Goal: Task Accomplishment & Management: Use online tool/utility

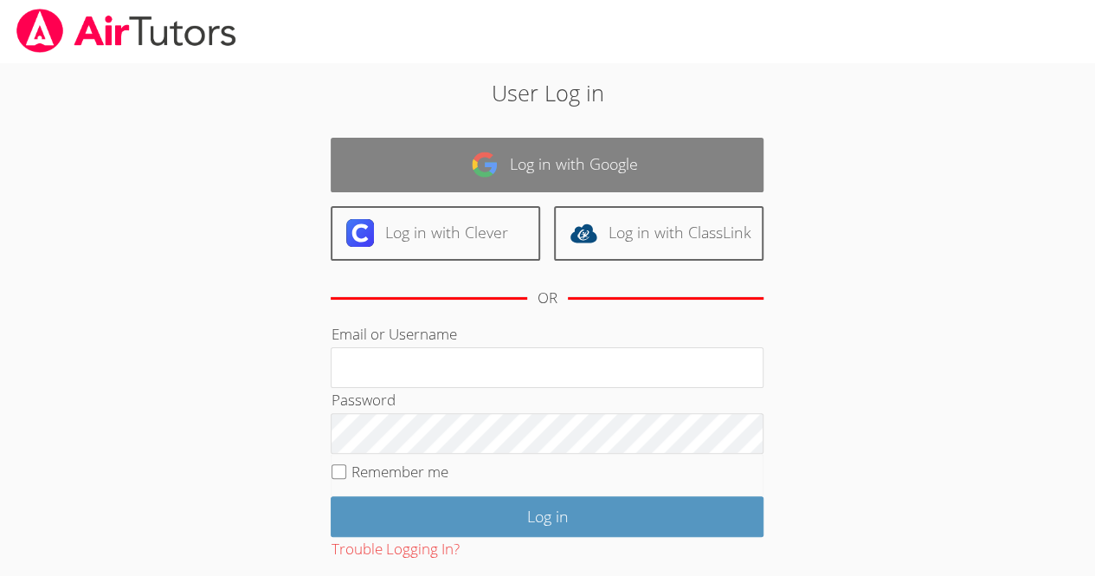
click at [648, 171] on link "Log in with Google" at bounding box center [547, 165] width 433 height 55
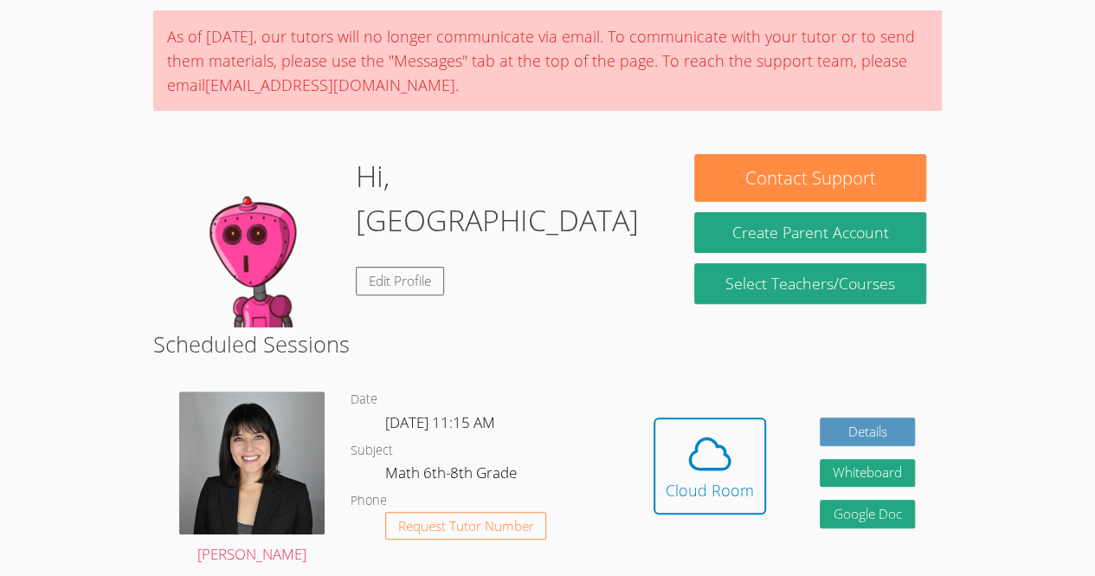
scroll to position [185, 0]
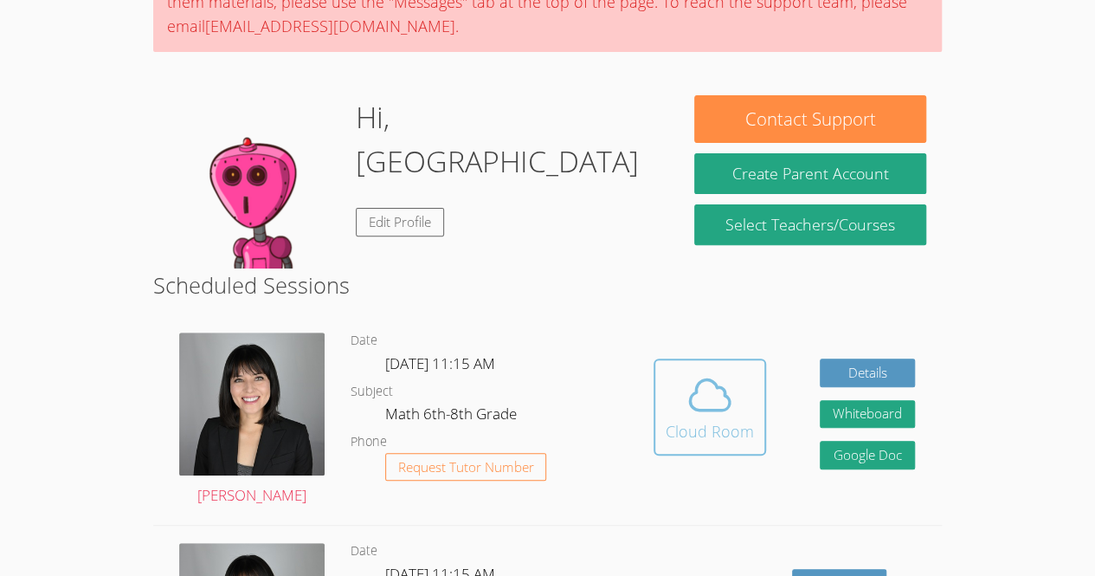
click at [692, 452] on button "Cloud Room" at bounding box center [710, 406] width 113 height 97
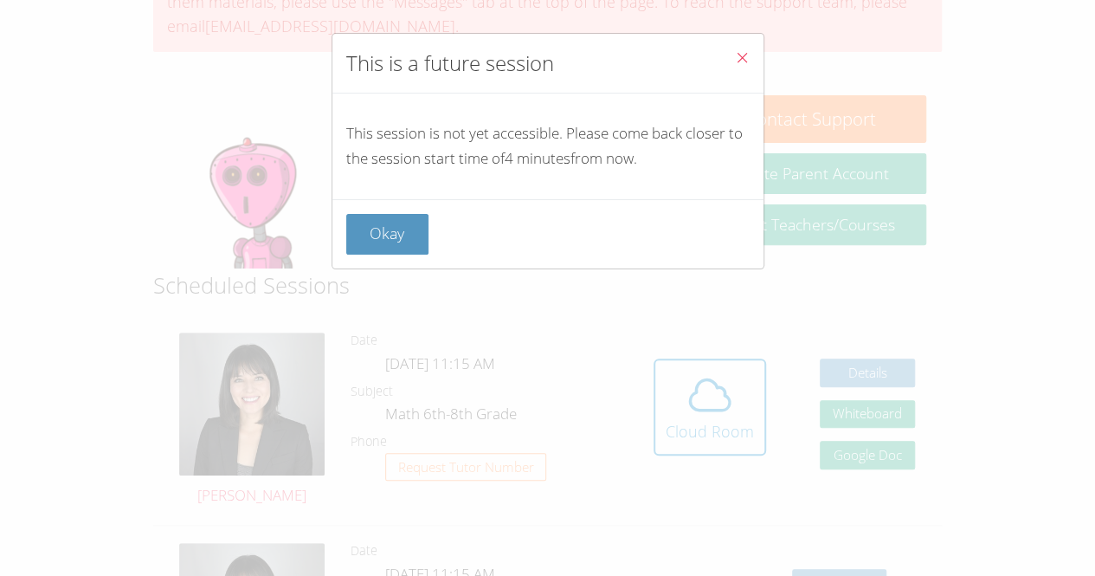
click at [738, 43] on button "Close" at bounding box center [742, 60] width 42 height 53
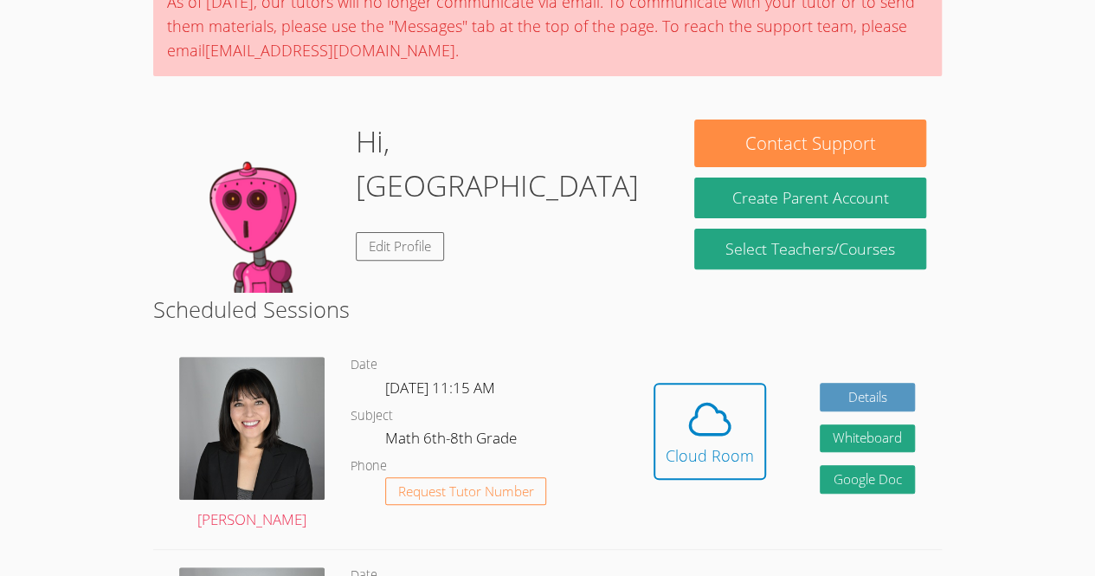
scroll to position [160, 0]
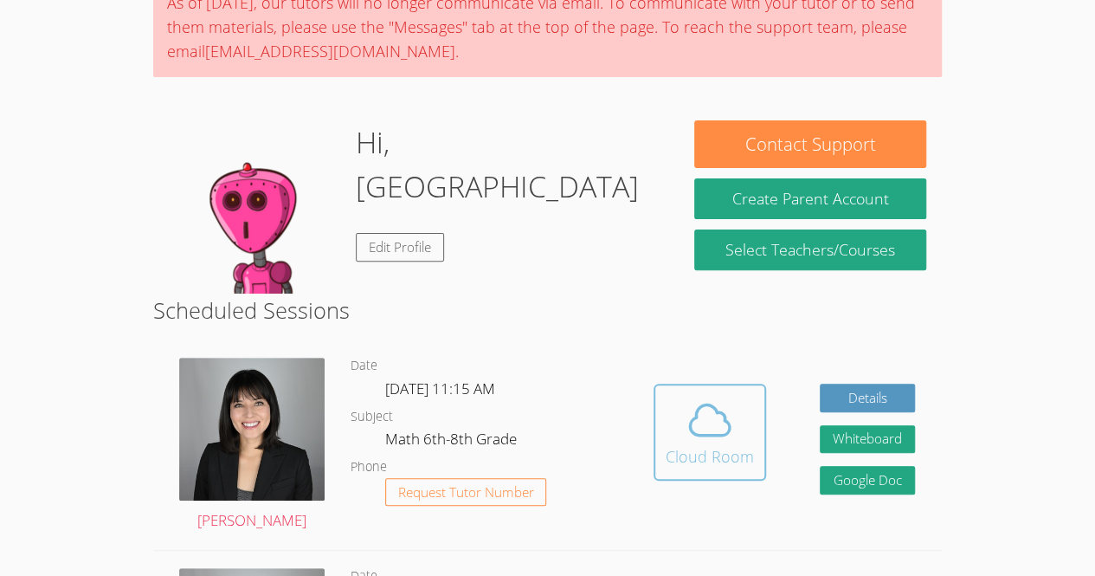
click at [713, 438] on icon at bounding box center [710, 420] width 48 height 48
click at [700, 416] on icon at bounding box center [710, 420] width 48 height 48
click at [734, 411] on span at bounding box center [710, 420] width 88 height 48
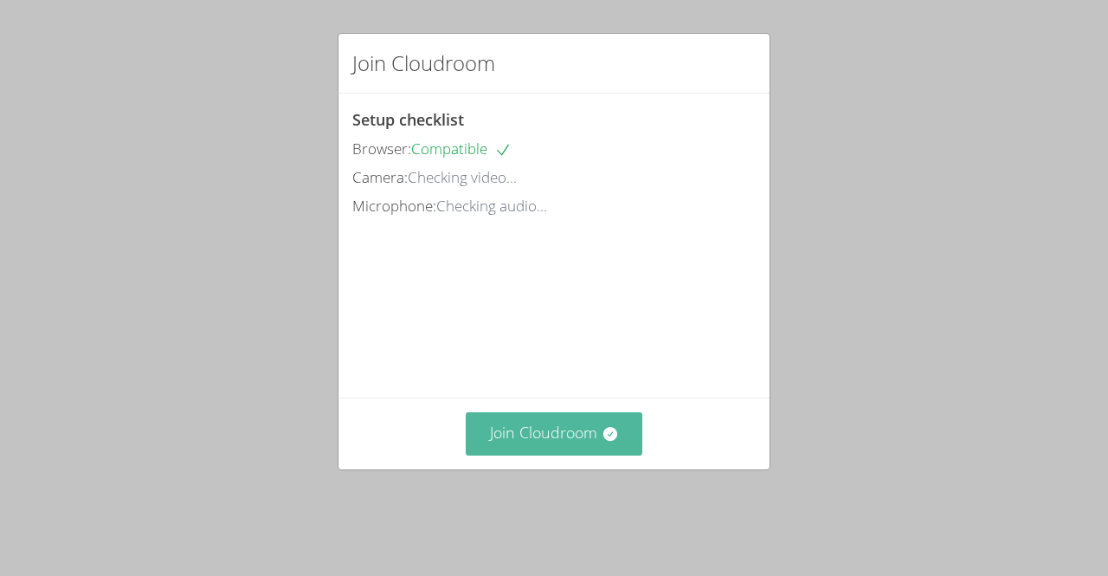
click at [586, 454] on button "Join Cloudroom" at bounding box center [554, 433] width 177 height 42
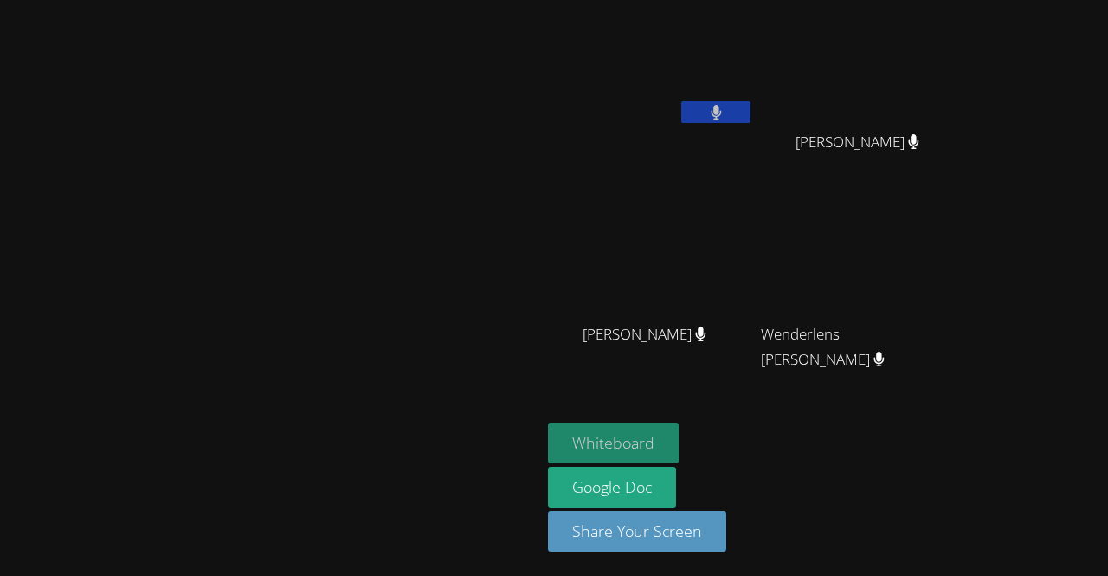
click at [679, 428] on button "Whiteboard" at bounding box center [613, 442] width 131 height 41
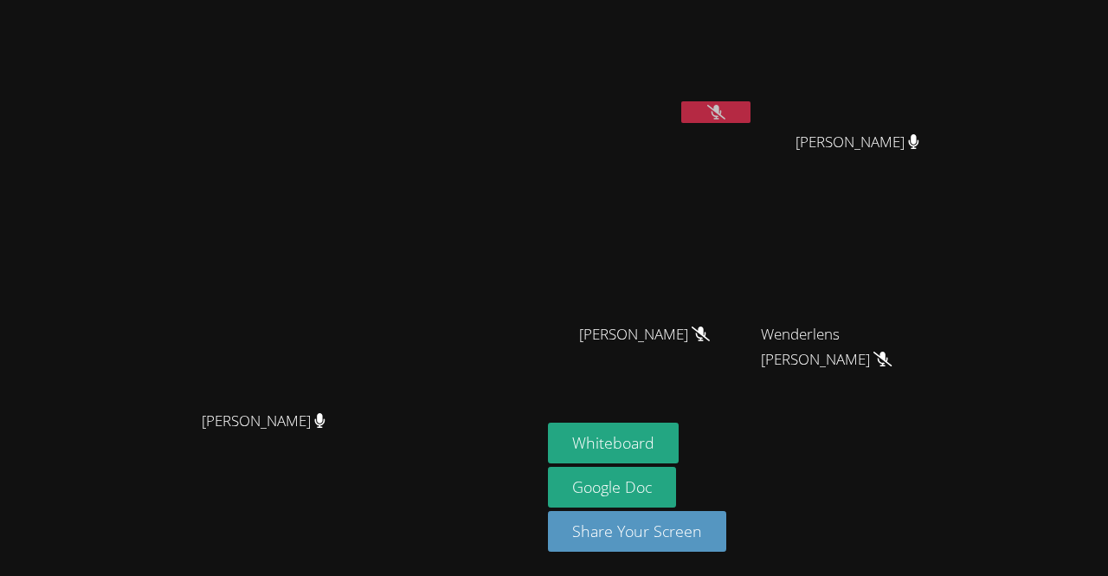
click at [751, 108] on button at bounding box center [715, 112] width 69 height 22
click at [725, 105] on icon at bounding box center [716, 112] width 18 height 15
click at [725, 106] on icon at bounding box center [716, 112] width 18 height 15
click at [401, 229] on video at bounding box center [271, 253] width 260 height 297
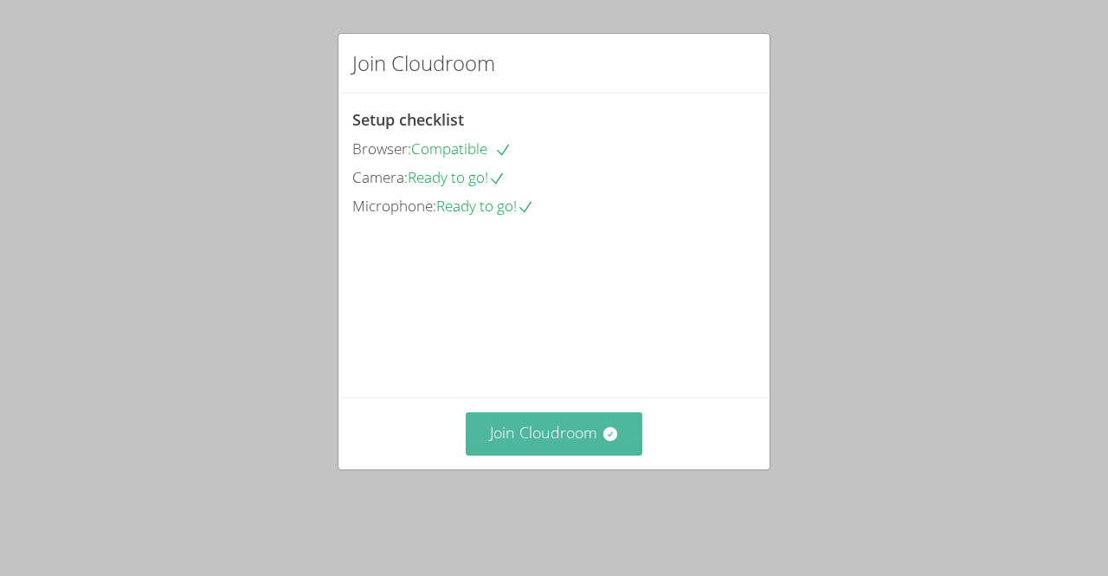
click at [541, 450] on button "Join Cloudroom" at bounding box center [554, 433] width 177 height 42
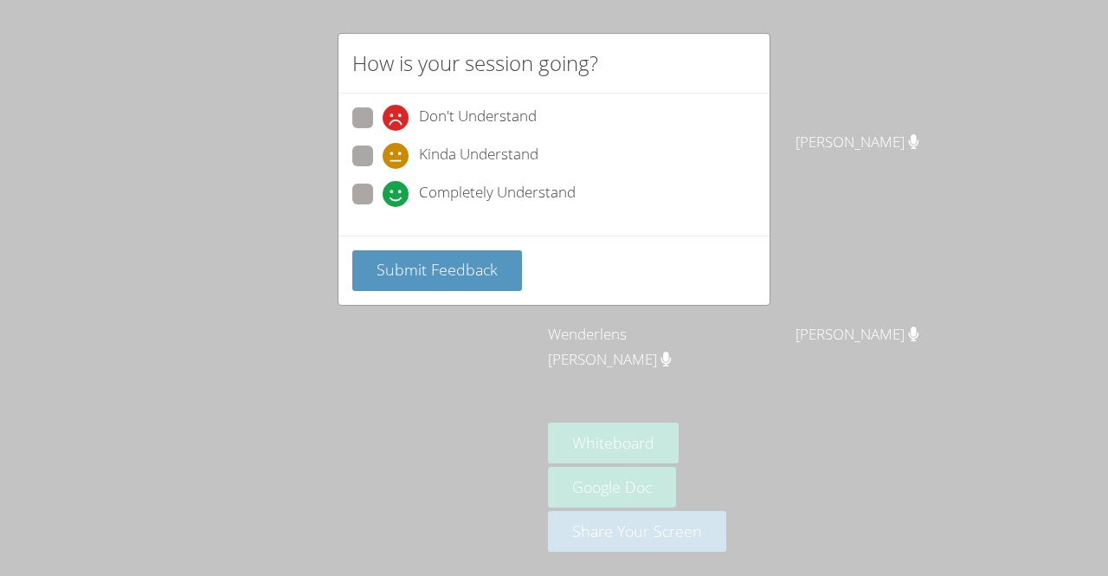
click at [404, 185] on icon at bounding box center [396, 194] width 26 height 26
click at [397, 185] on input "Completely Understand" at bounding box center [390, 191] width 15 height 15
radio input "true"
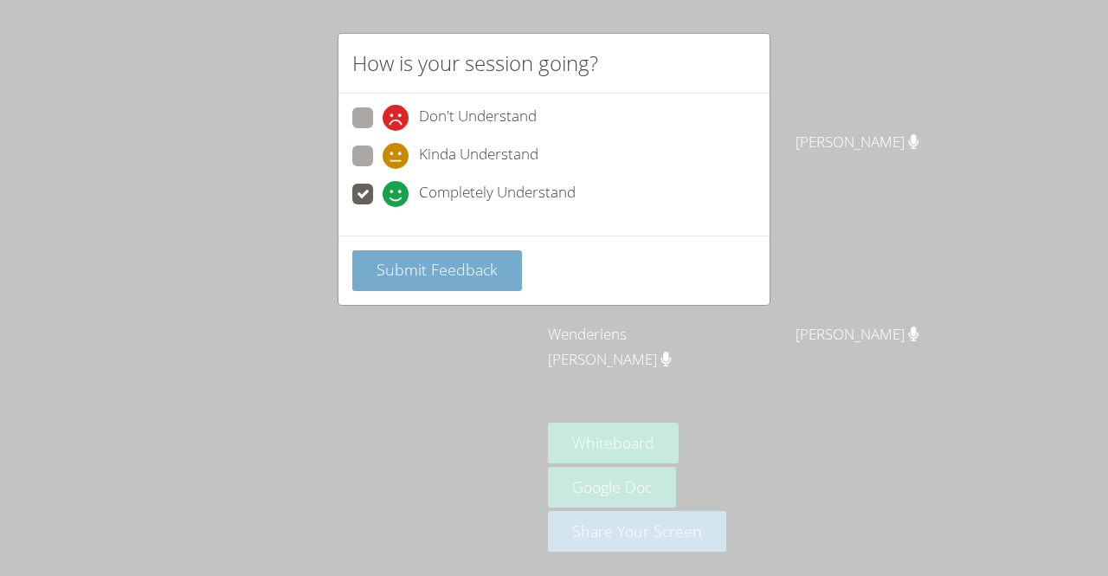
click at [417, 254] on button "Submit Feedback" at bounding box center [437, 270] width 170 height 41
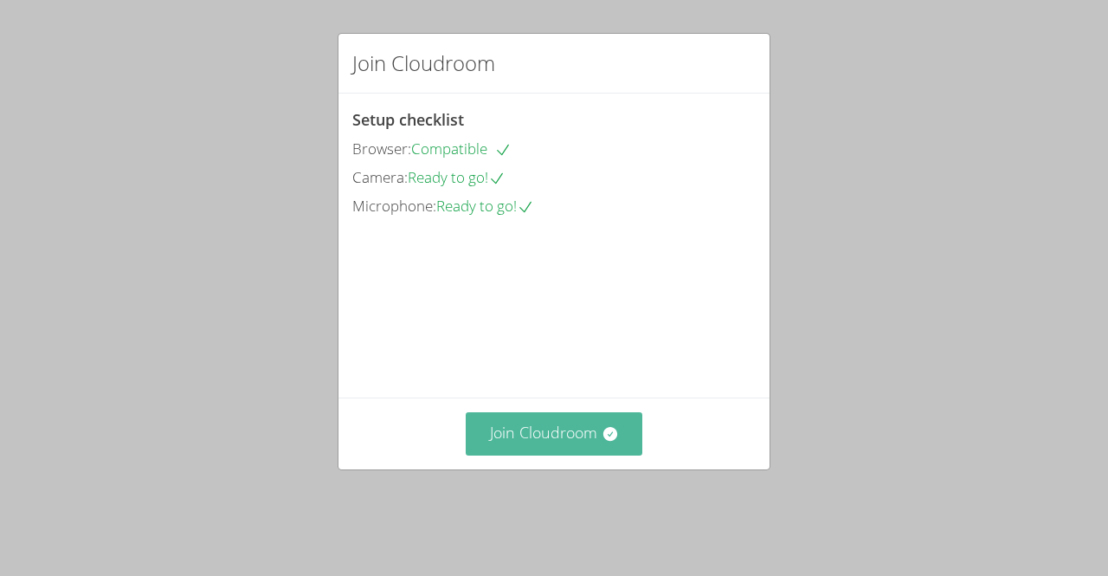
click at [563, 454] on button "Join Cloudroom" at bounding box center [554, 433] width 177 height 42
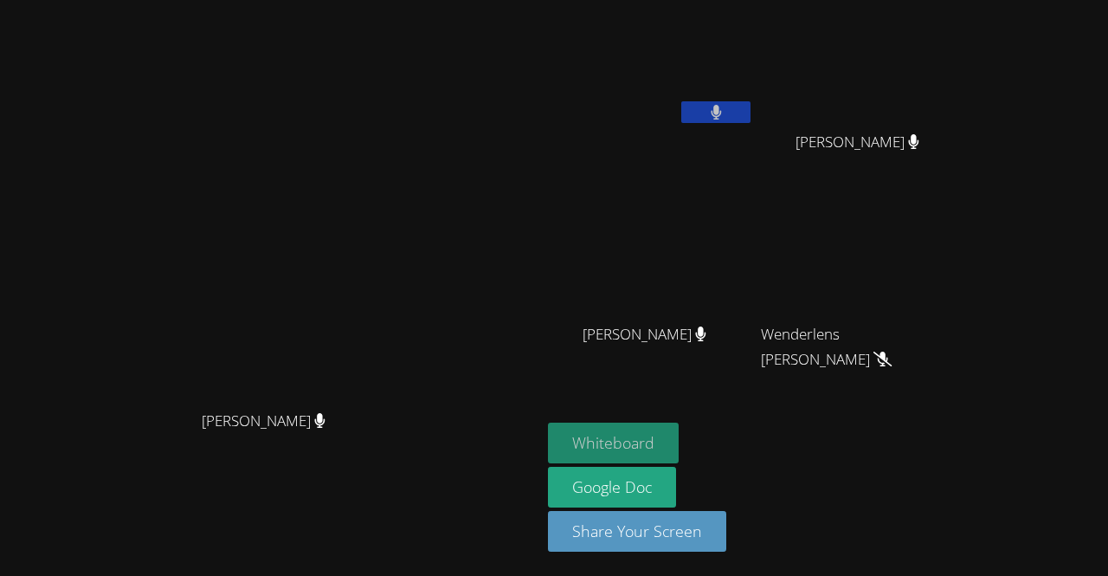
click at [590, 440] on button "Whiteboard" at bounding box center [613, 442] width 131 height 41
click at [728, 224] on video at bounding box center [651, 257] width 206 height 116
